Goal: Entertainment & Leisure: Browse casually

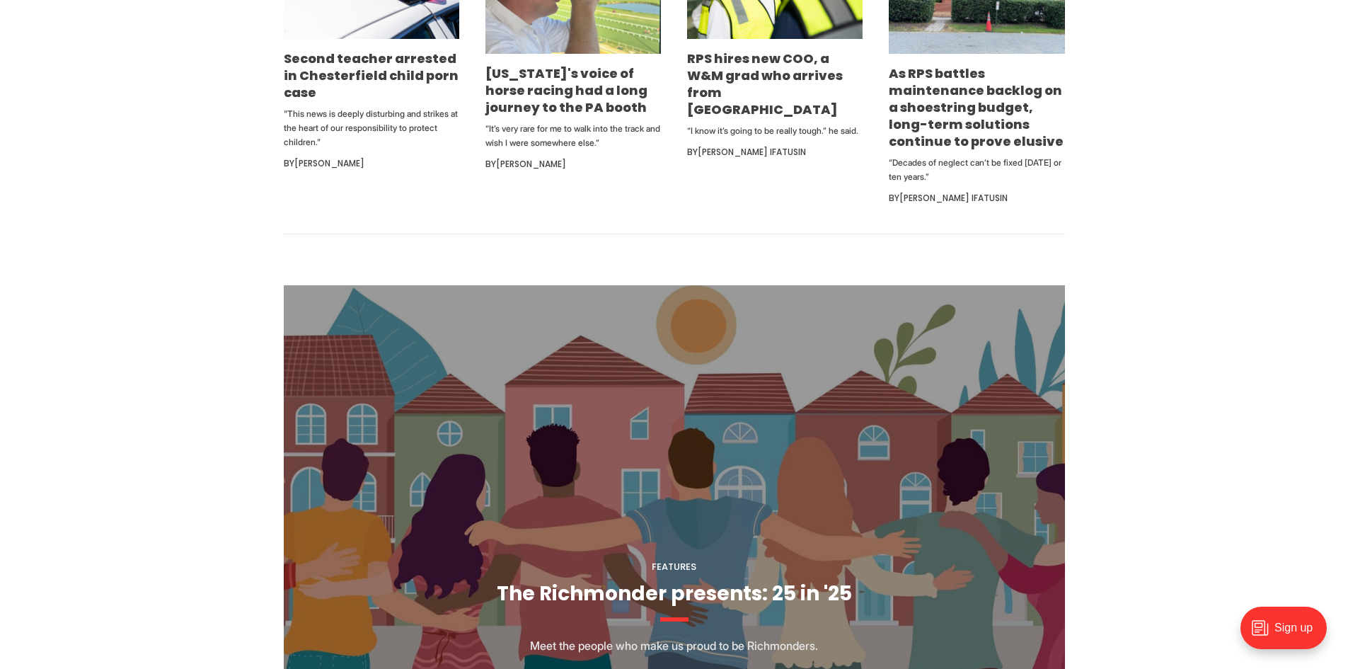
scroll to position [991, 0]
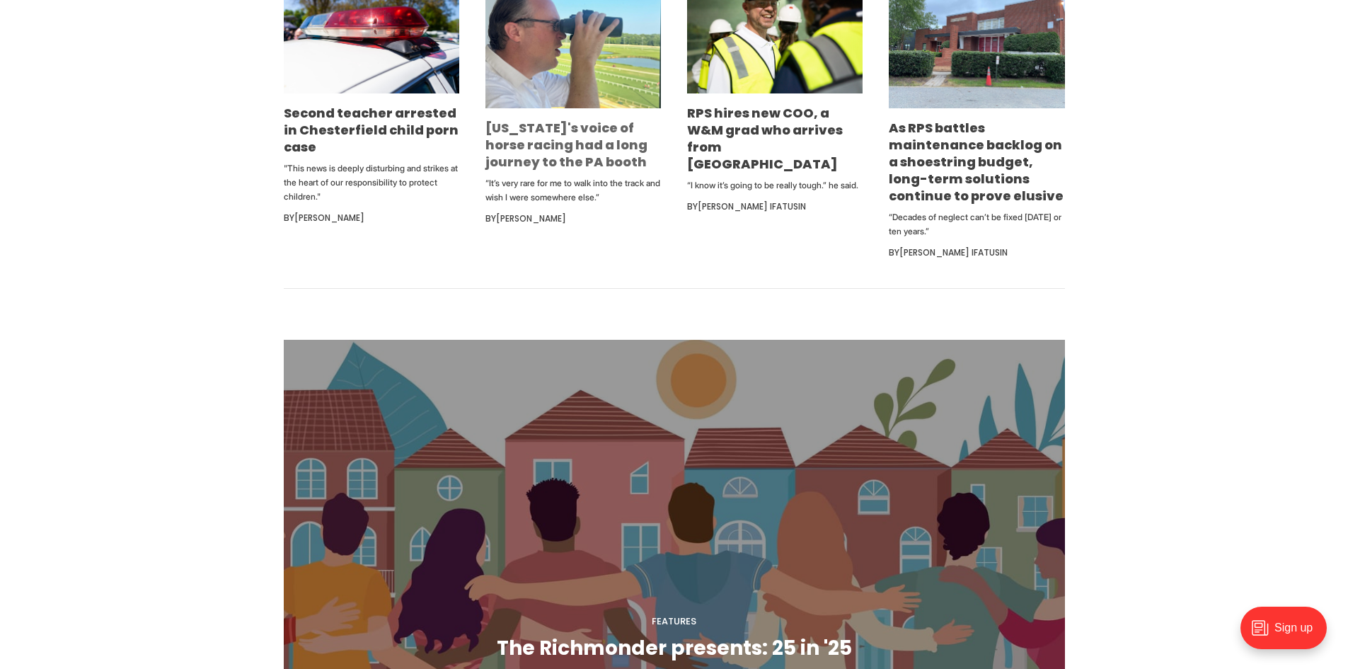
click at [567, 149] on link "[US_STATE]'s voice of horse racing had a long journey to the PA booth" at bounding box center [567, 145] width 162 height 52
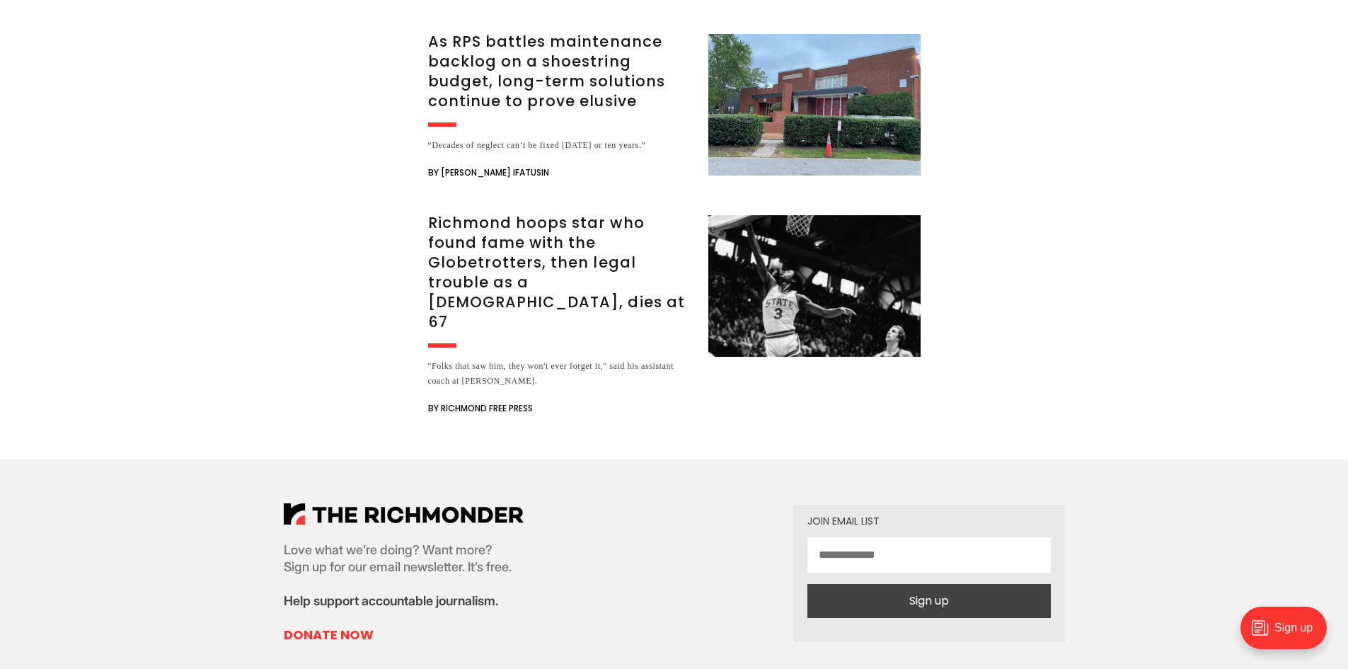
scroll to position [4317, 0]
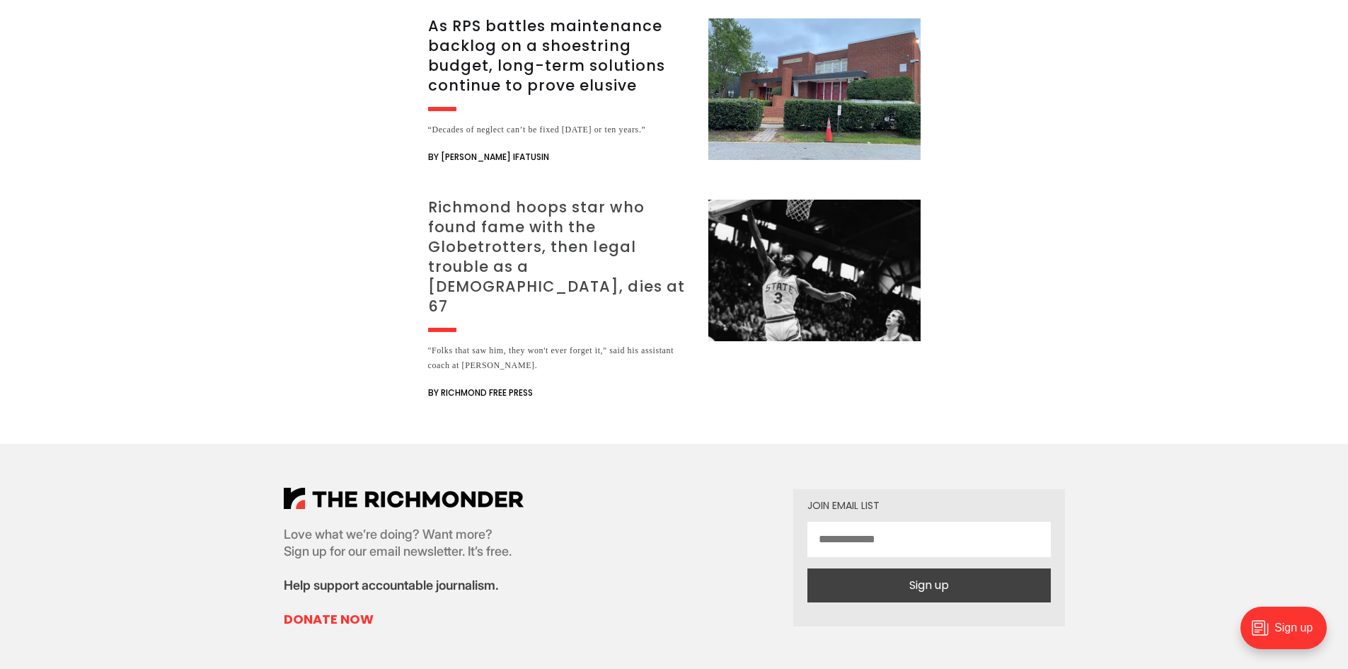
click at [616, 197] on h3 "Richmond hoops star who found fame with the Globetrotters, then legal trouble a…" at bounding box center [559, 256] width 263 height 119
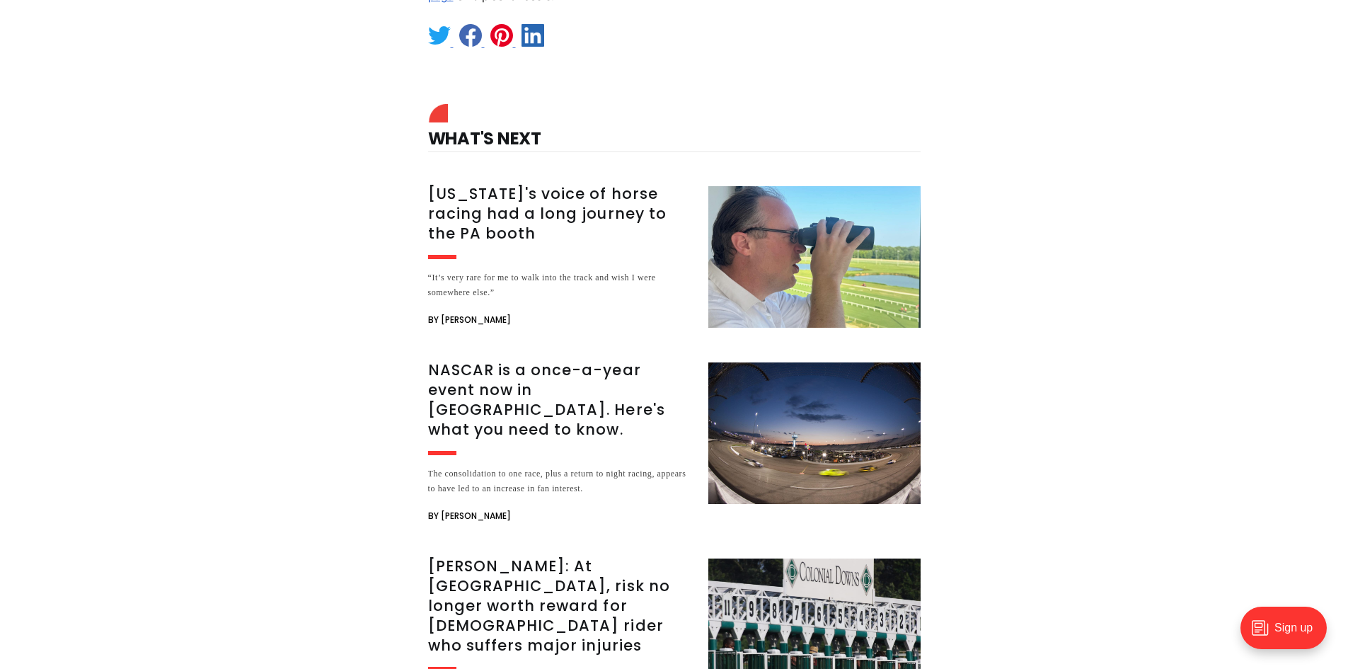
scroll to position [2336, 0]
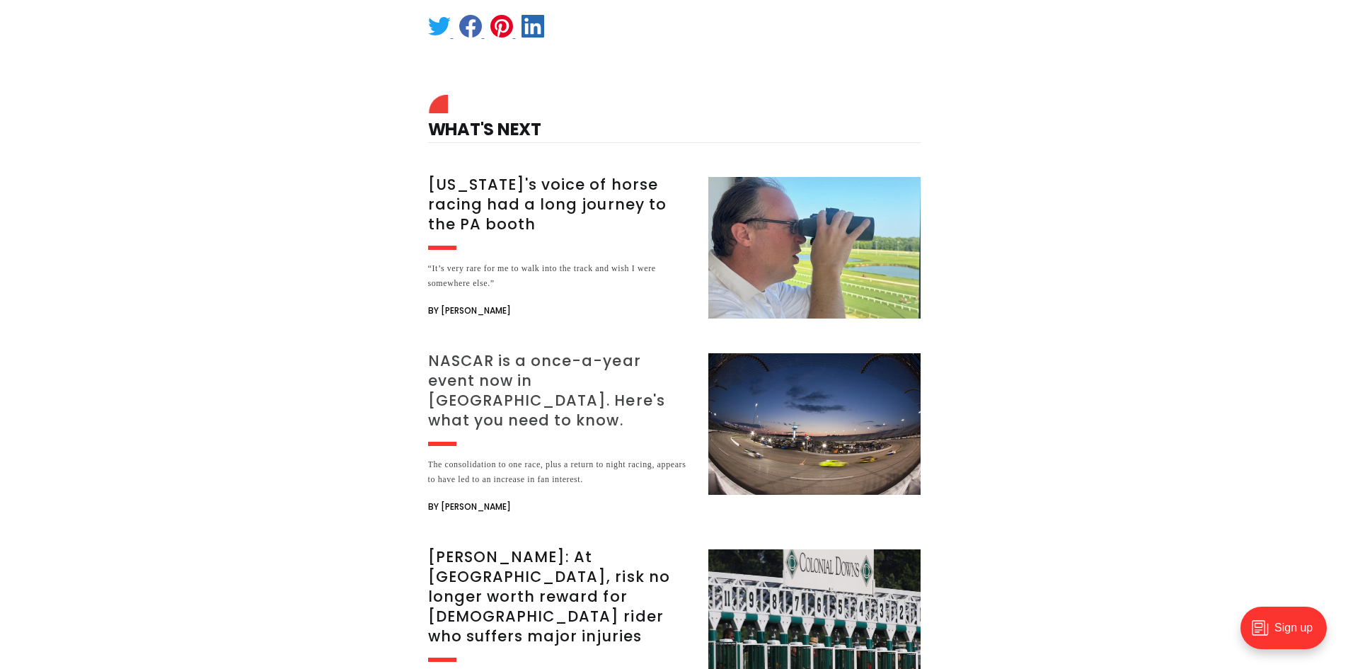
click at [528, 351] on h3 "NASCAR is a once-a-year event now in [GEOGRAPHIC_DATA]. Here's what you need to…" at bounding box center [559, 390] width 263 height 79
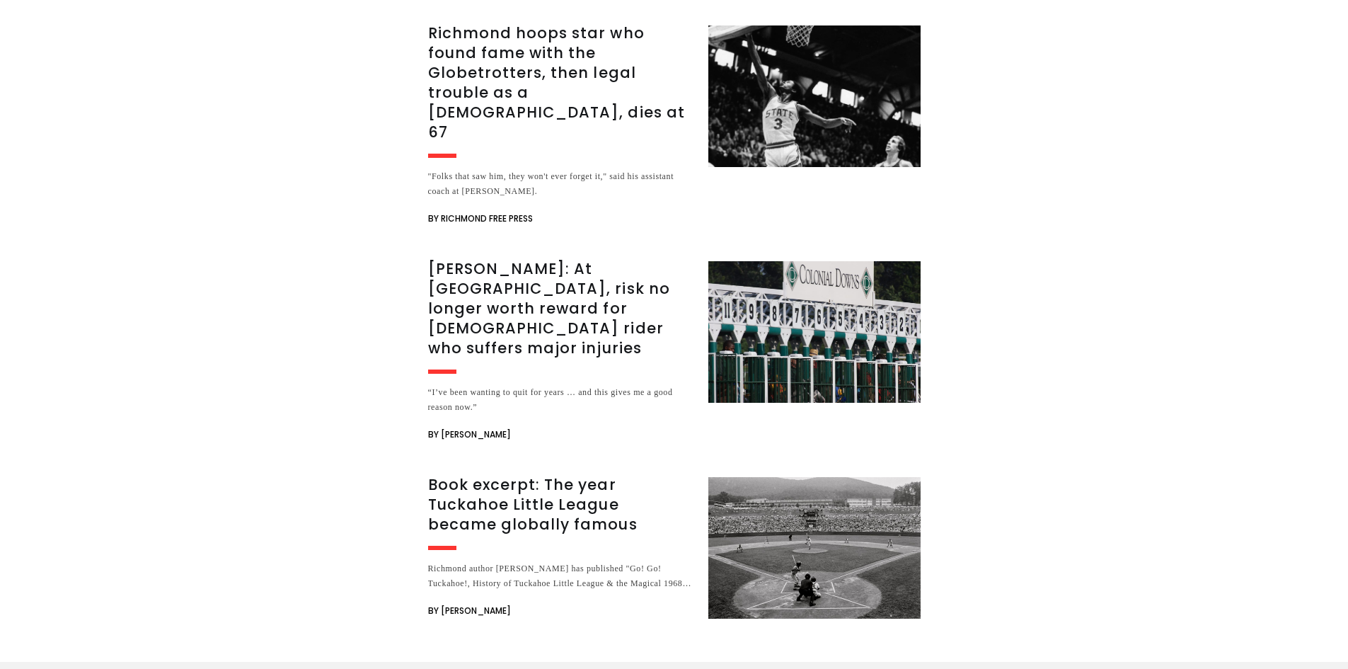
scroll to position [2265, 0]
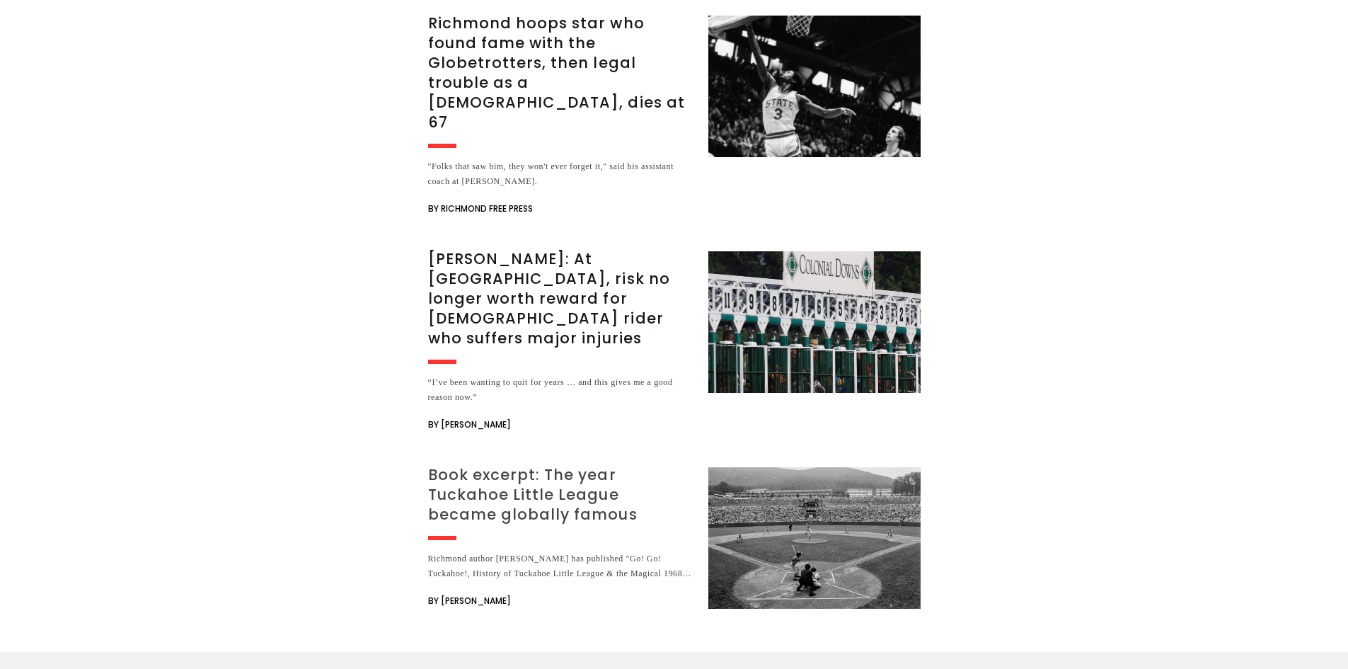
click at [488, 465] on h3 "Book excerpt: The year Tuckahoe Little League became globally famous" at bounding box center [559, 494] width 263 height 59
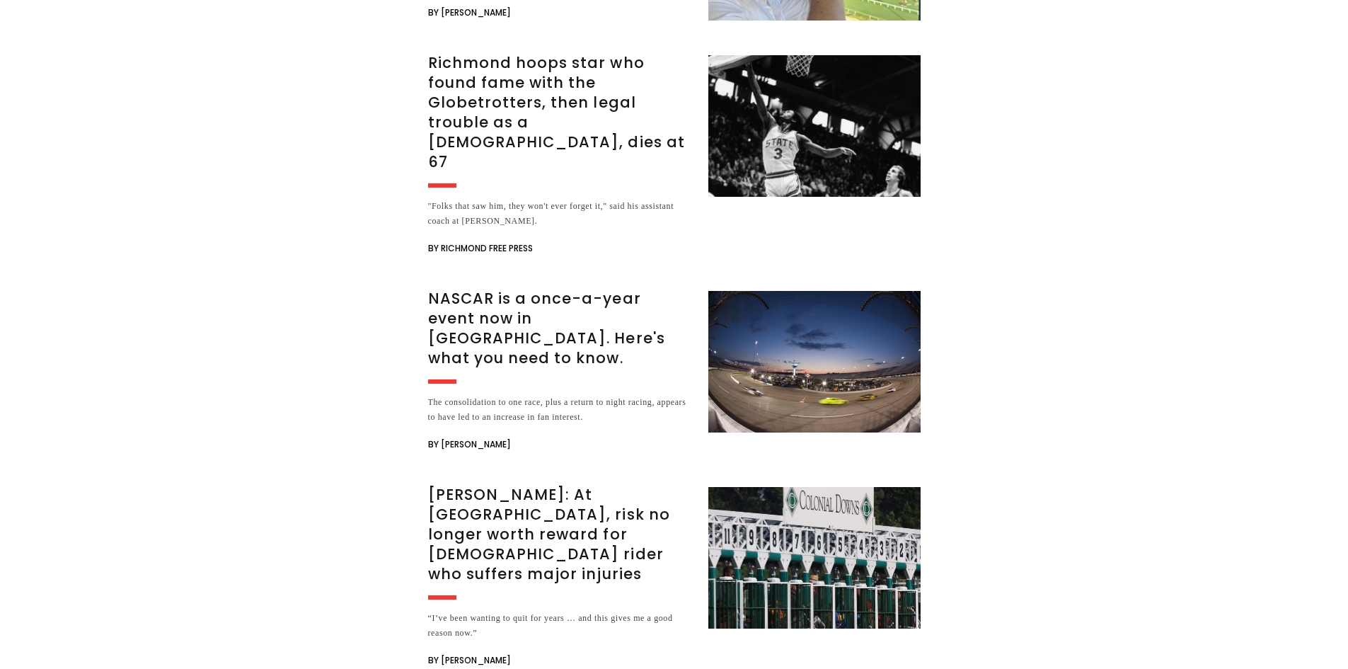
scroll to position [2902, 0]
